Goal: Check status: Check status

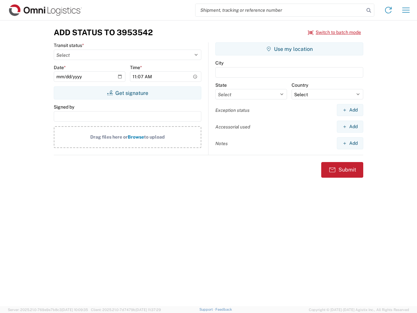
click at [280, 10] on input "search" at bounding box center [279, 10] width 169 height 12
click at [369, 10] on icon at bounding box center [368, 10] width 9 height 9
click at [388, 10] on icon at bounding box center [388, 10] width 10 height 10
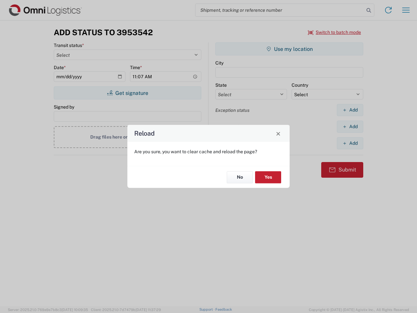
click at [406, 10] on div "Reload Are you sure, you want to clear cache and reload the page? No Yes" at bounding box center [208, 156] width 417 height 313
click at [335, 32] on div "Reload Are you sure, you want to clear cache and reload the page? No Yes" at bounding box center [208, 156] width 417 height 313
click at [127, 93] on div "Reload Are you sure, you want to clear cache and reload the page? No Yes" at bounding box center [208, 156] width 417 height 313
click at [289, 49] on div "Reload Are you sure, you want to clear cache and reload the page? No Yes" at bounding box center [208, 156] width 417 height 313
click at [350, 110] on div "Reload Are you sure, you want to clear cache and reload the page? No Yes" at bounding box center [208, 156] width 417 height 313
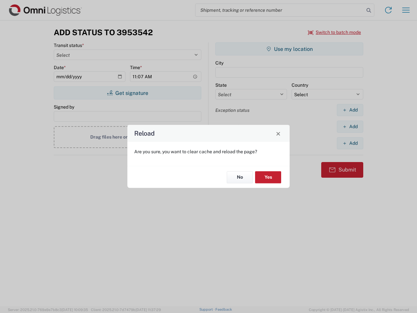
click at [350, 126] on div "Reload Are you sure, you want to clear cache and reload the page? No Yes" at bounding box center [208, 156] width 417 height 313
click at [350, 143] on div "Reload Are you sure, you want to clear cache and reload the page? No Yes" at bounding box center [208, 156] width 417 height 313
